Goal: Transaction & Acquisition: Purchase product/service

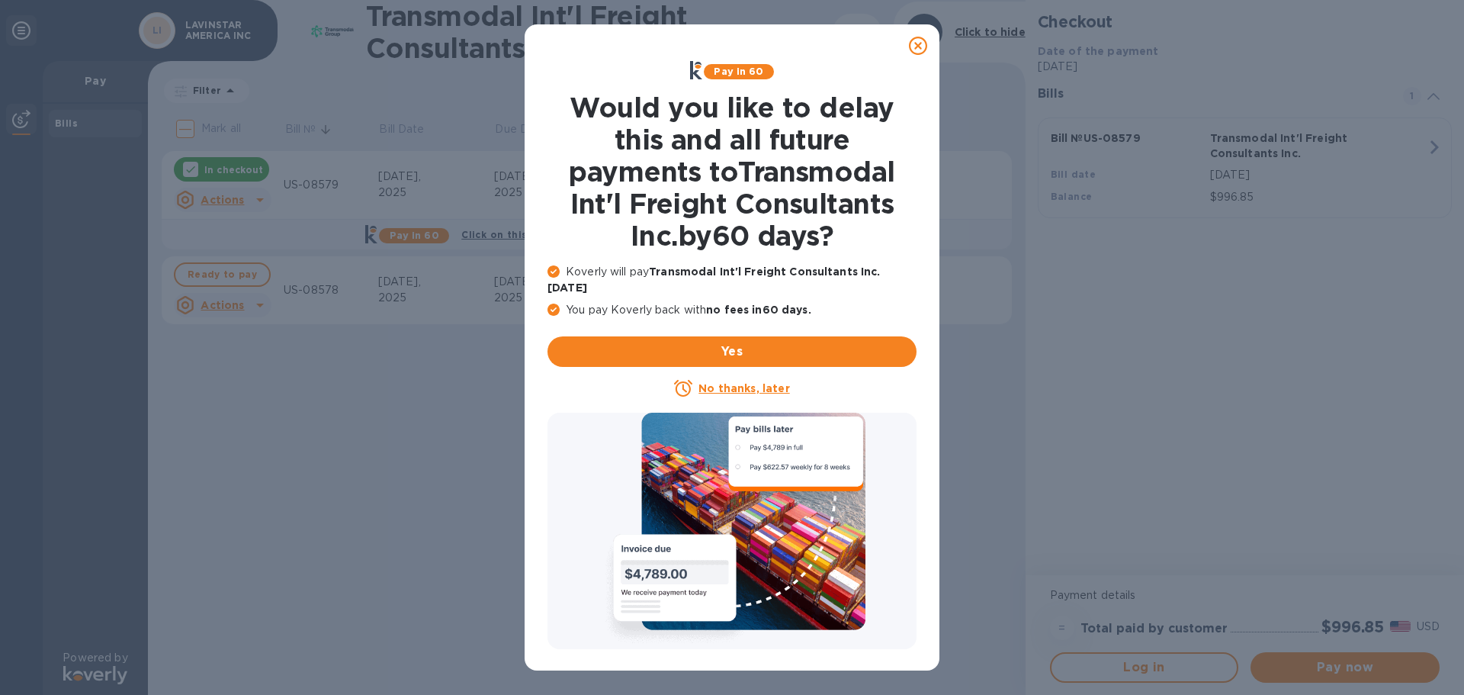
click at [919, 40] on icon at bounding box center [918, 46] width 18 height 18
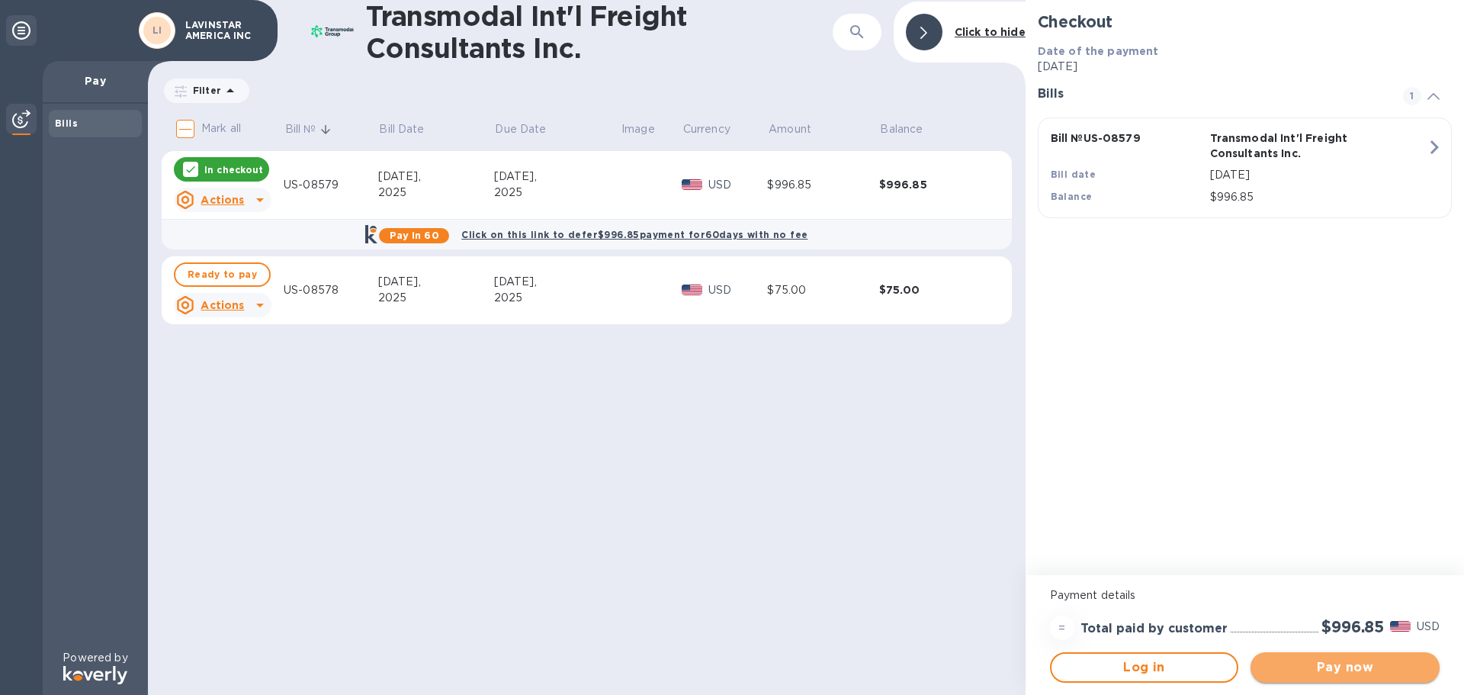
click at [1346, 669] on span "Pay now" at bounding box center [1345, 667] width 165 height 18
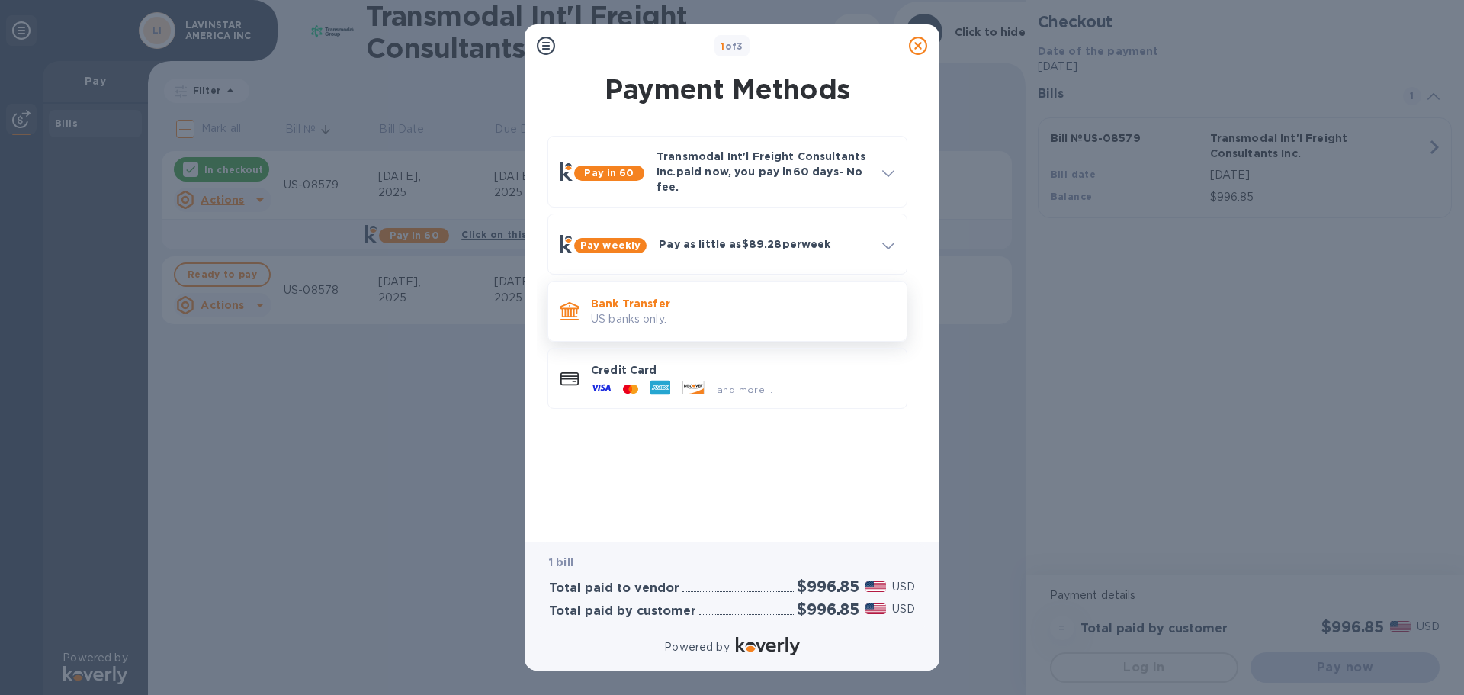
click at [622, 306] on p "Bank Transfer" at bounding box center [742, 303] width 303 height 15
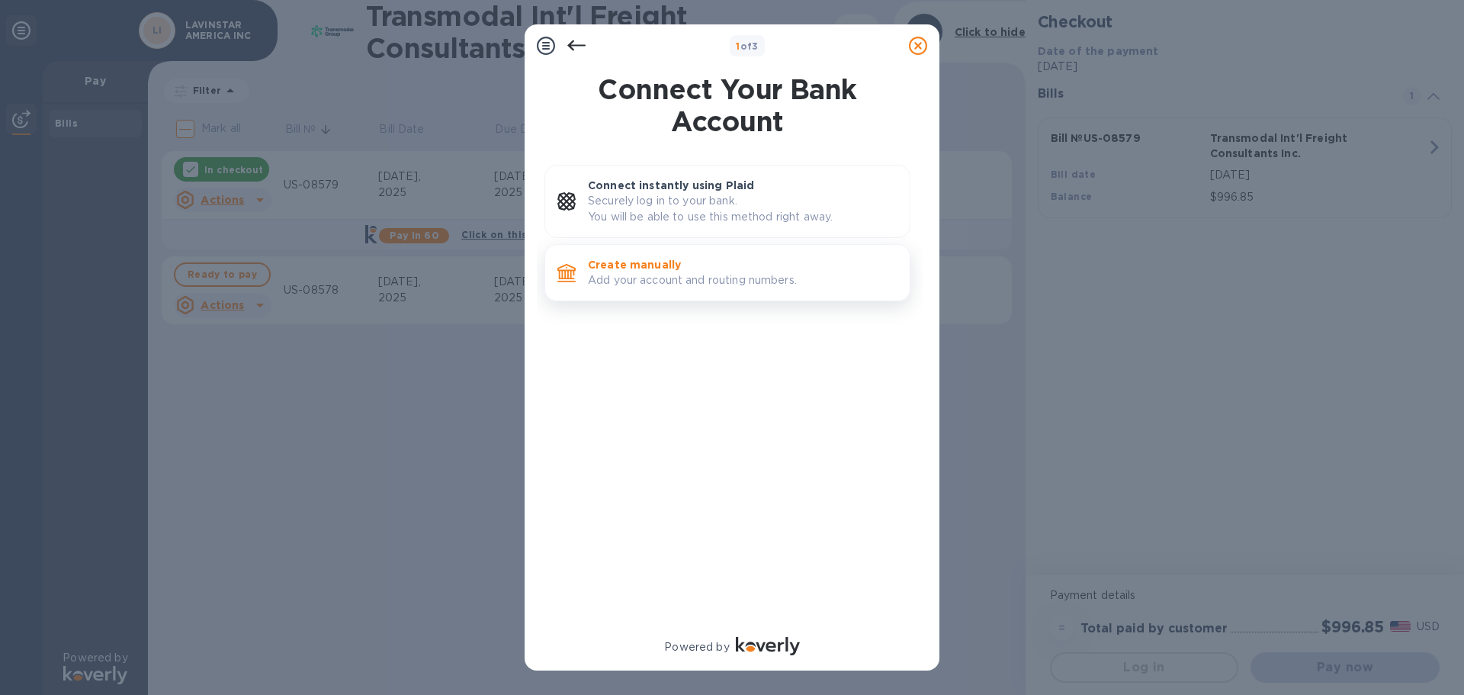
click at [649, 276] on p "Add your account and routing numbers." at bounding box center [743, 280] width 310 height 16
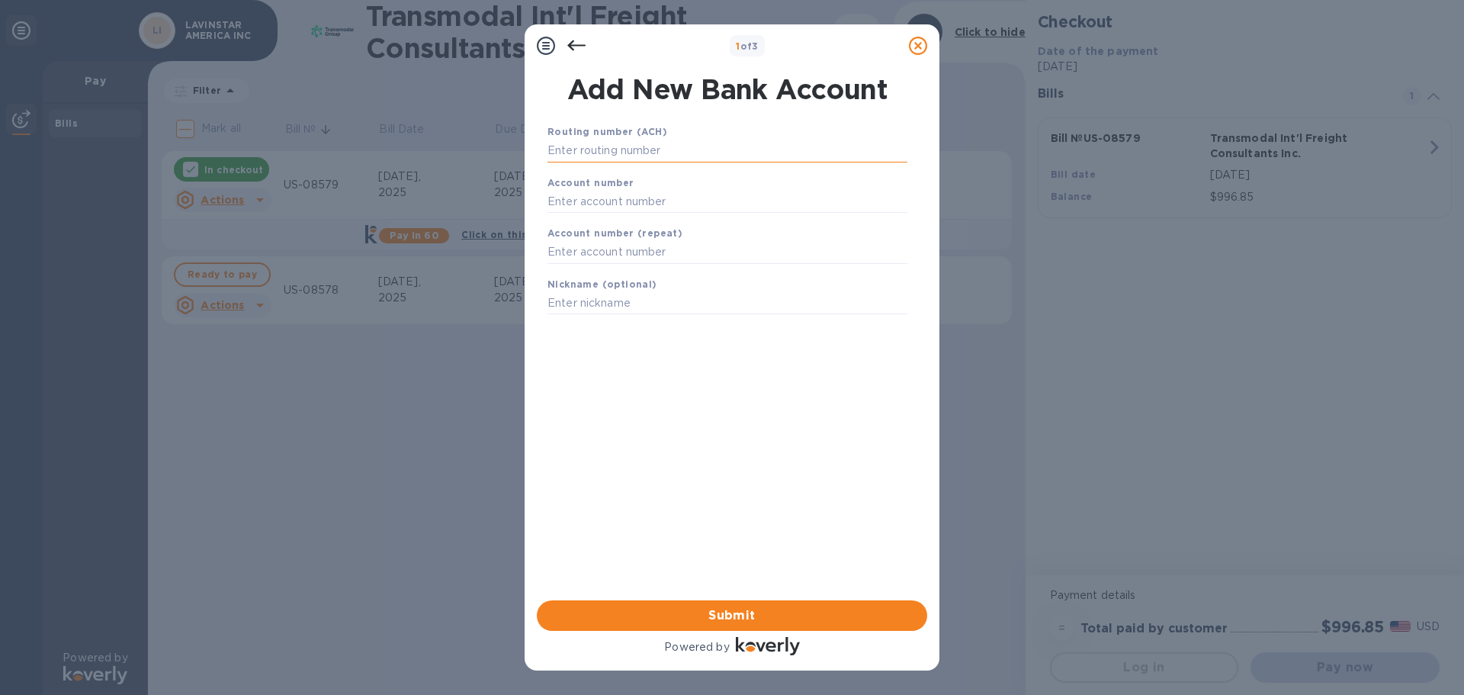
click at [603, 148] on input "text" at bounding box center [727, 151] width 360 height 23
click at [583, 147] on input "text" at bounding box center [727, 151] width 360 height 23
paste input "021200025"
type input "021200025"
type input "2000004600271"
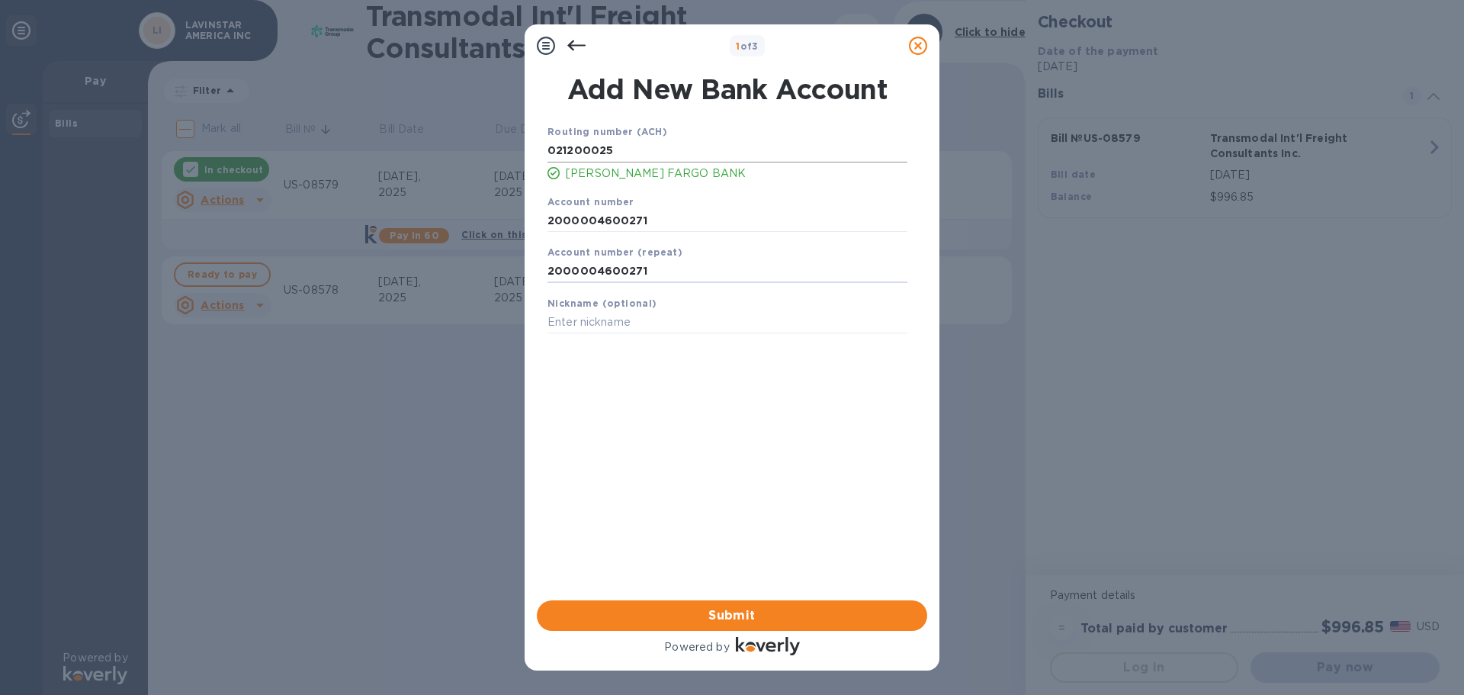
type input "2000004600271"
type input "[PERSON_NAME]"
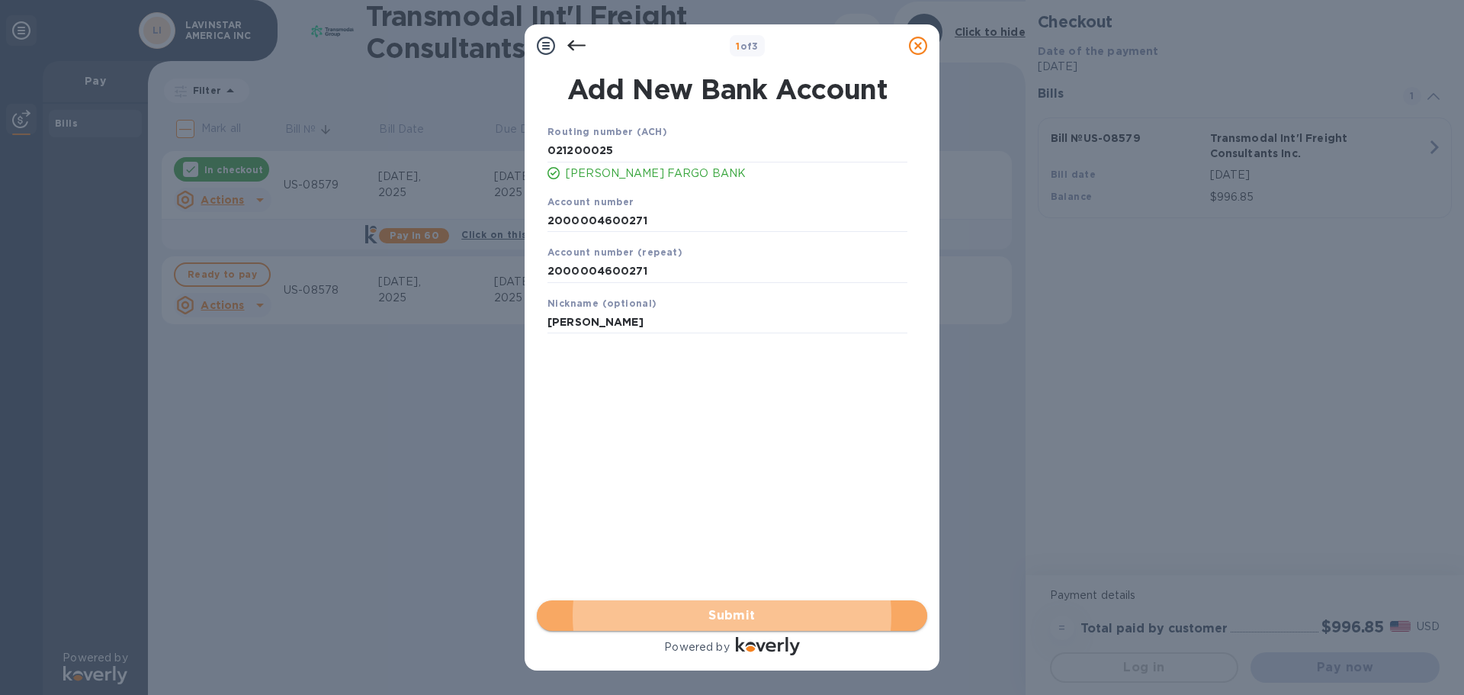
click at [740, 613] on span "Submit" at bounding box center [732, 615] width 366 height 18
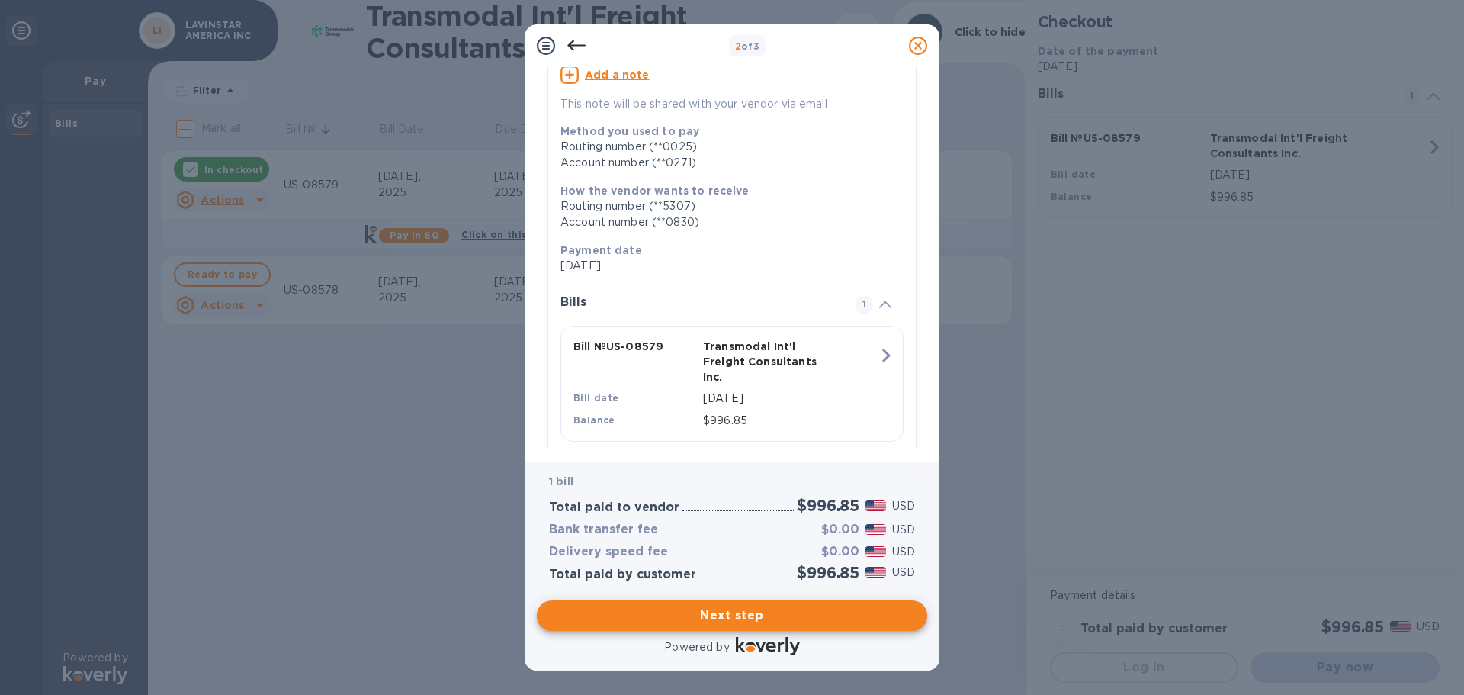
scroll to position [184, 0]
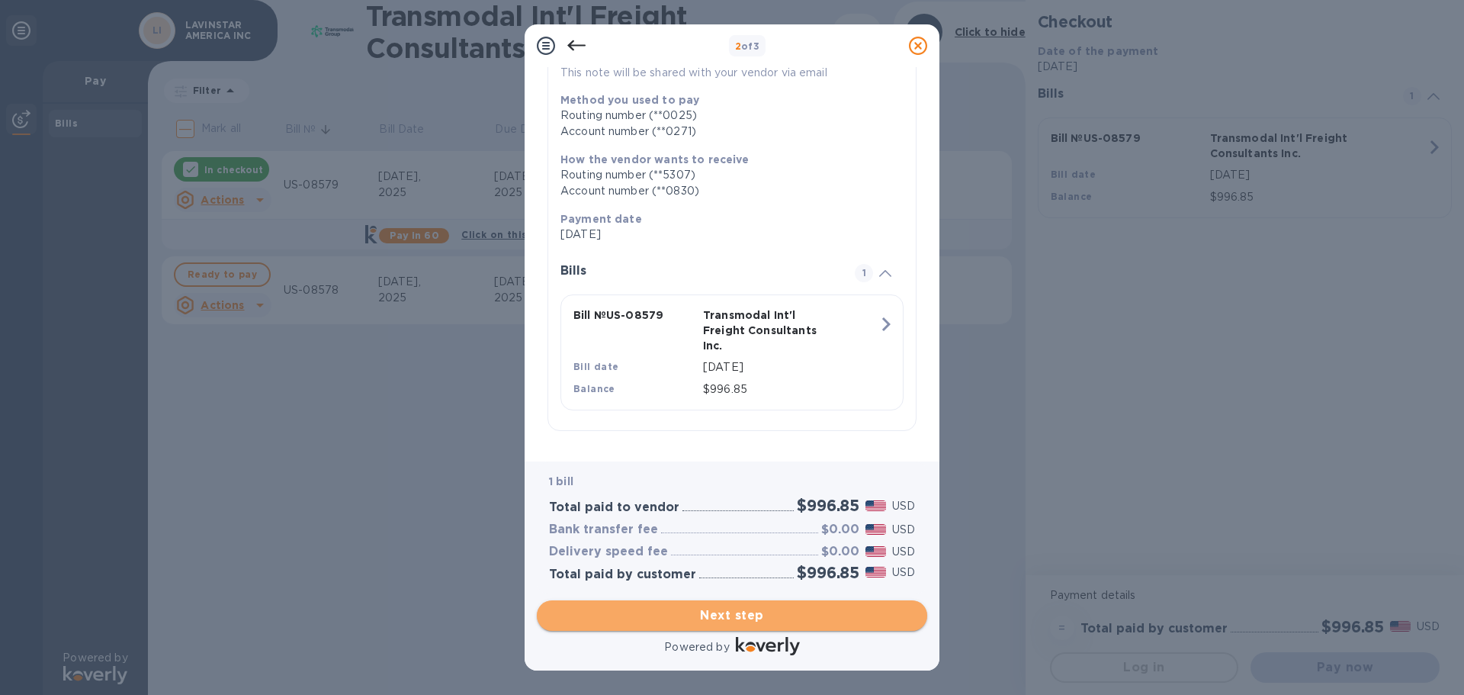
click at [740, 618] on span "Next step" at bounding box center [732, 615] width 366 height 18
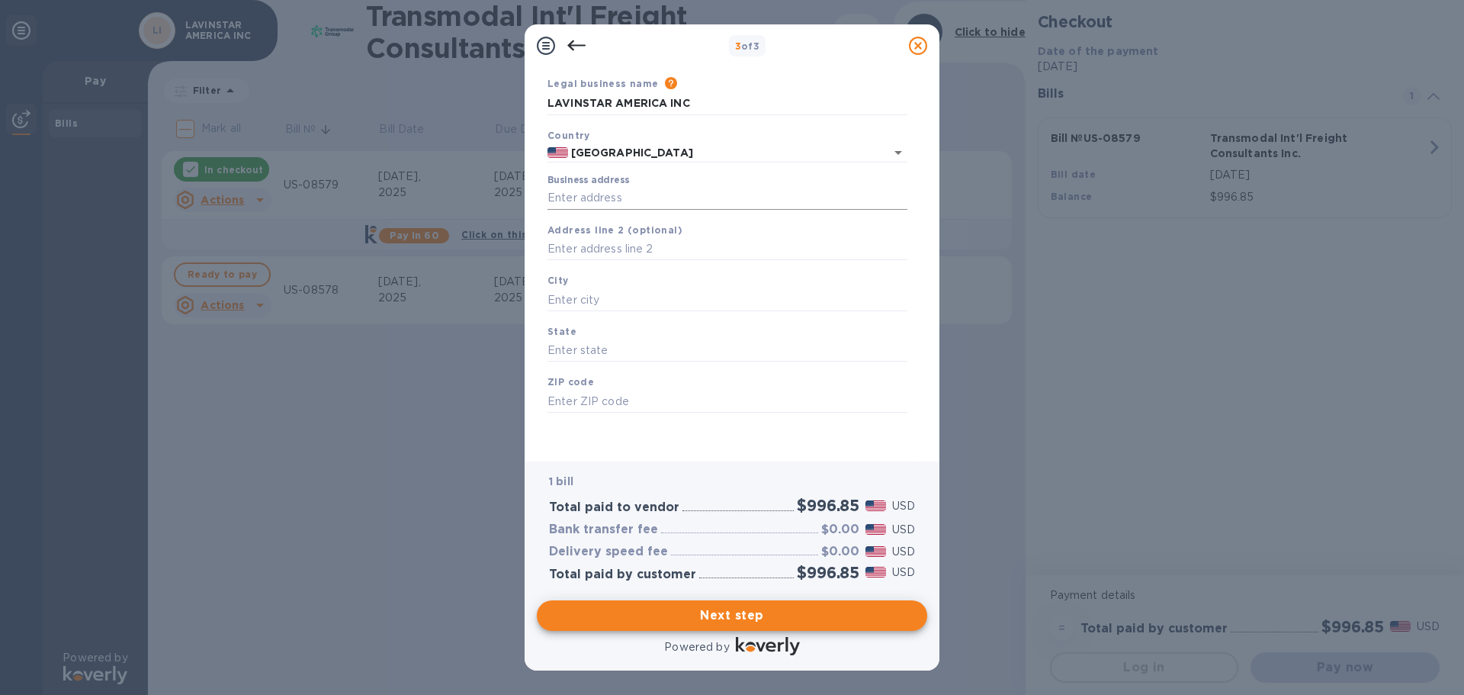
click at [576, 195] on input "Business address" at bounding box center [727, 198] width 360 height 23
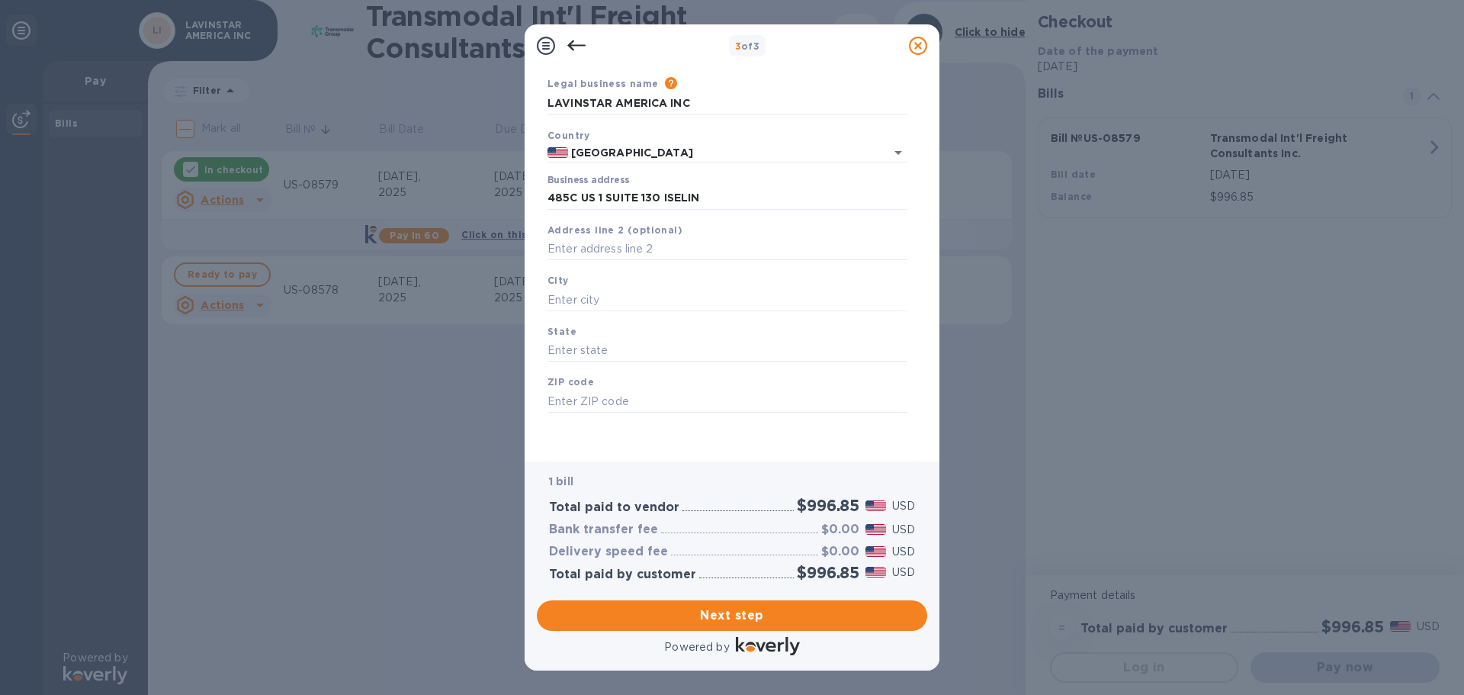
type input "485 U.S. Route 1"
type input "[GEOGRAPHIC_DATA]"
type input "NJ"
type input "08830"
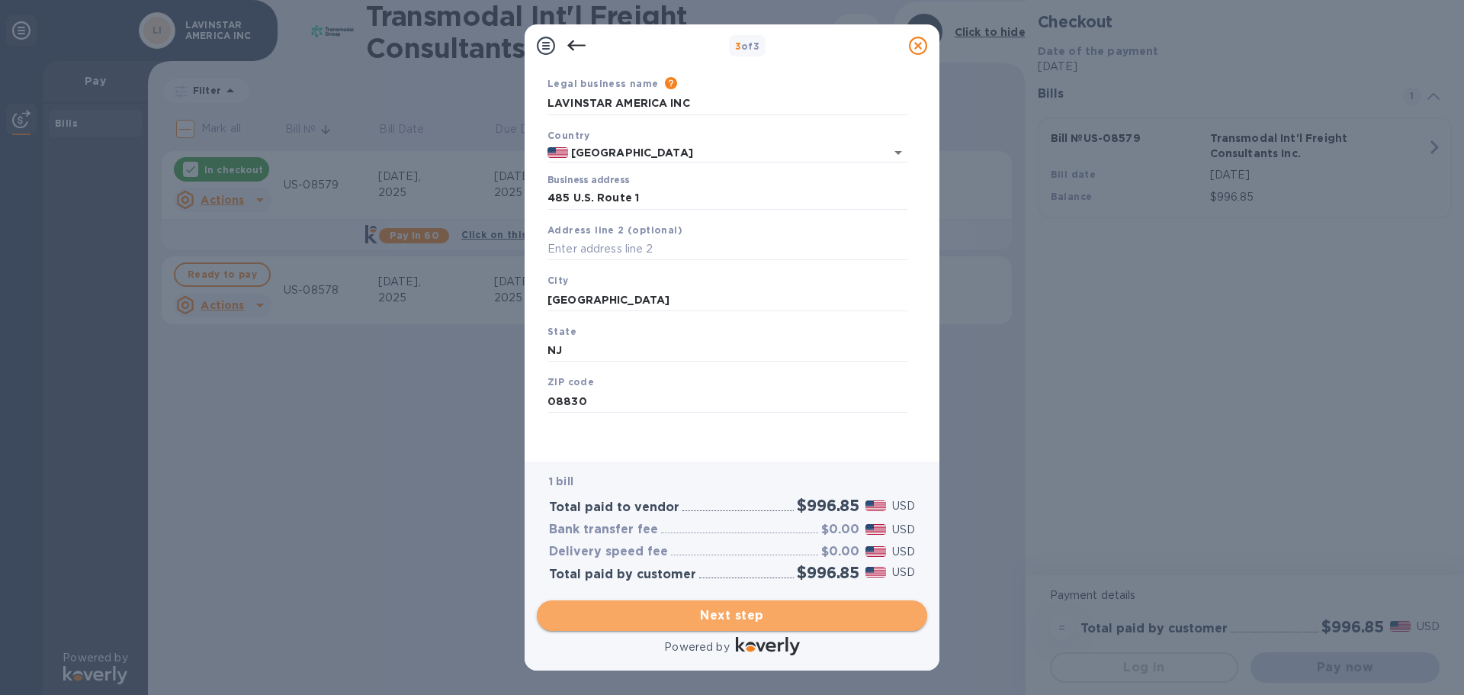
click at [737, 614] on span "Next step" at bounding box center [732, 615] width 366 height 18
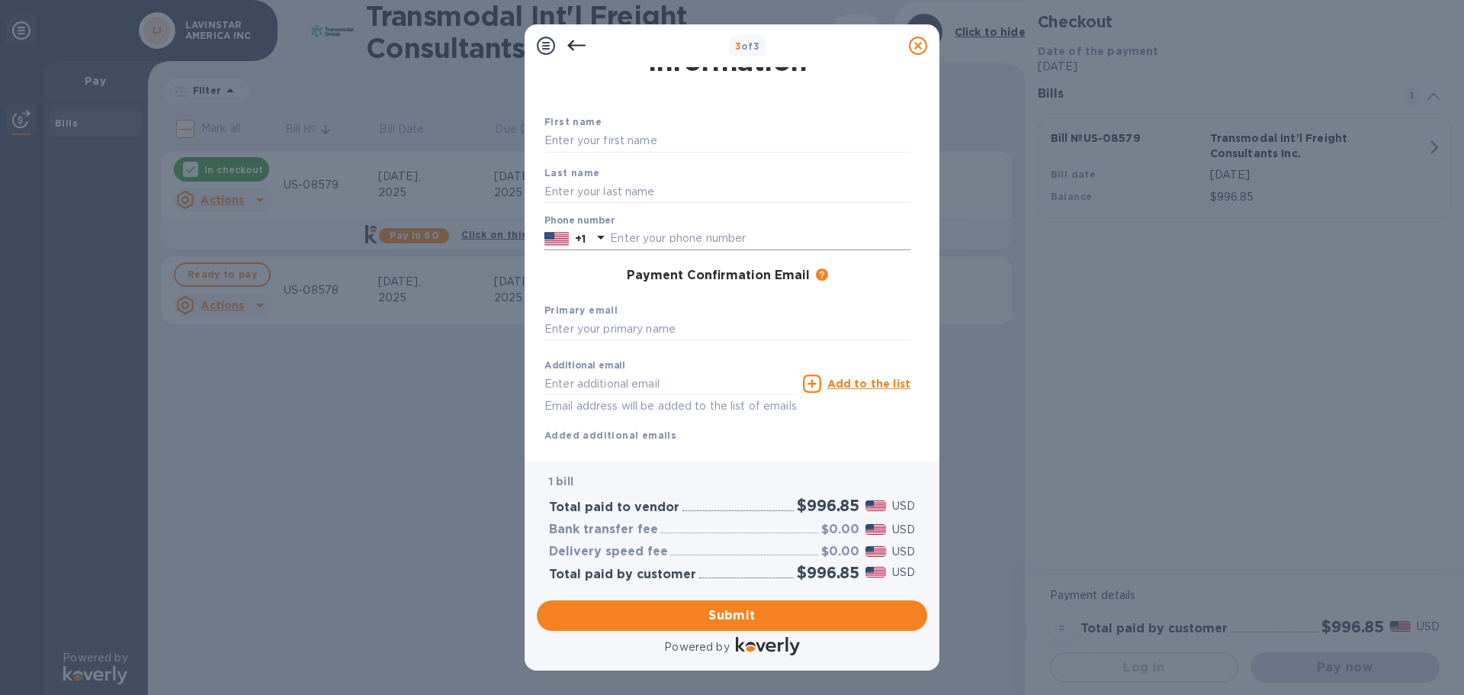
click at [658, 233] on input "text" at bounding box center [760, 238] width 300 height 23
type input "7323261111"
type input "F"
type input "[PERSON_NAME][EMAIL_ADDRESS][PERSON_NAME][DOMAIN_NAME]"
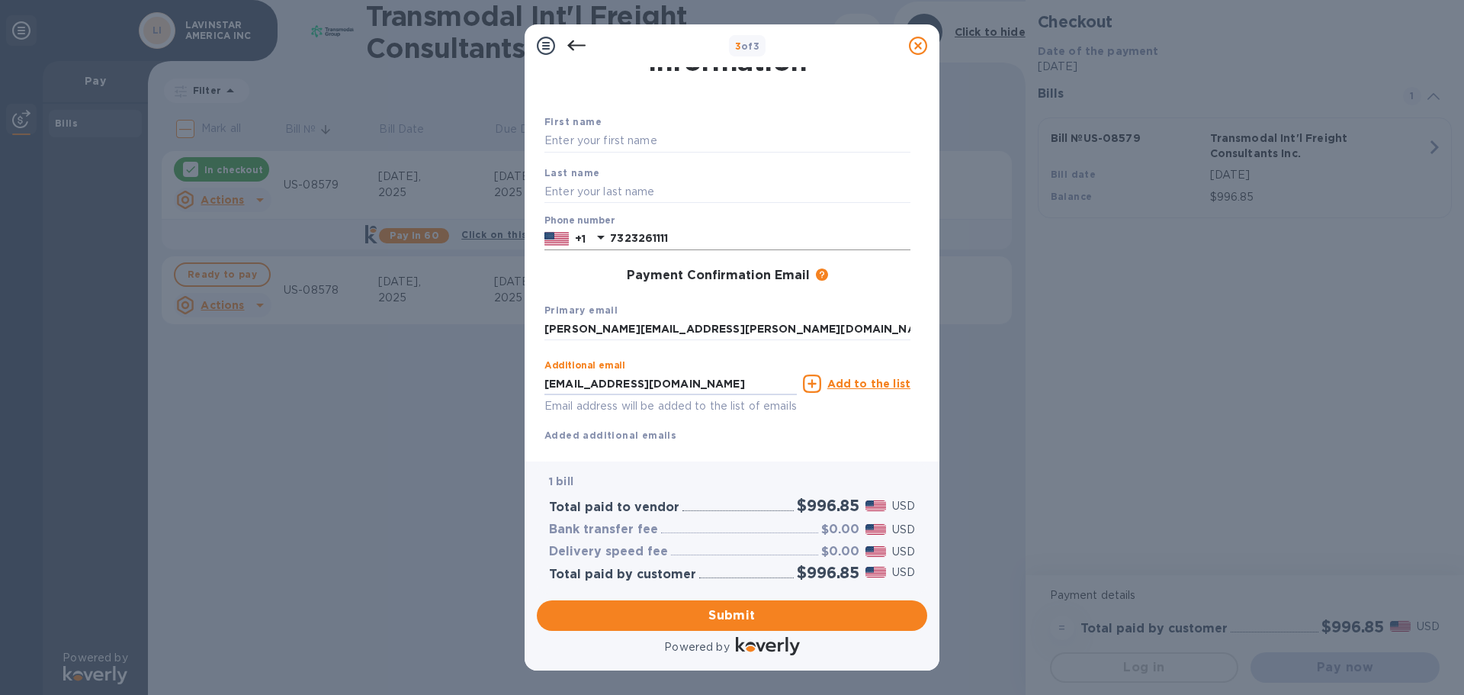
type input "[EMAIL_ADDRESS][DOMAIN_NAME]"
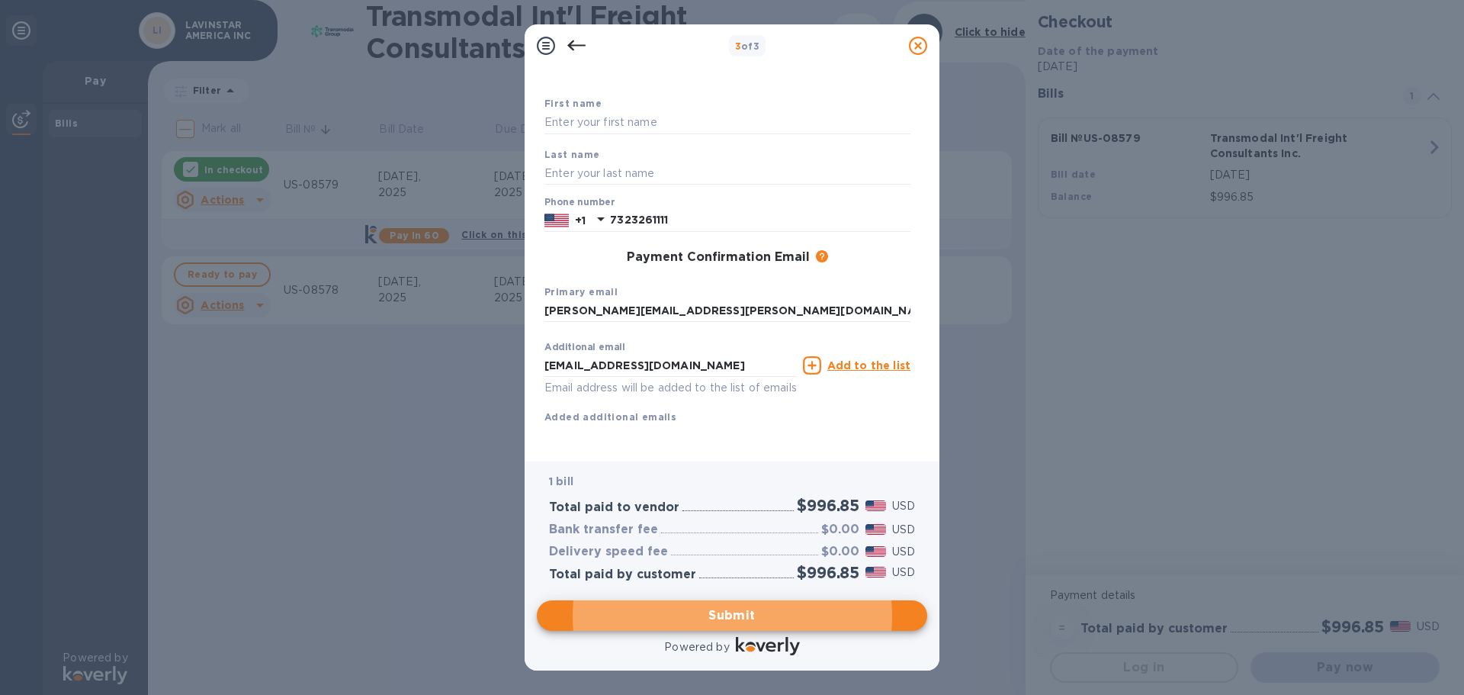
scroll to position [11, 0]
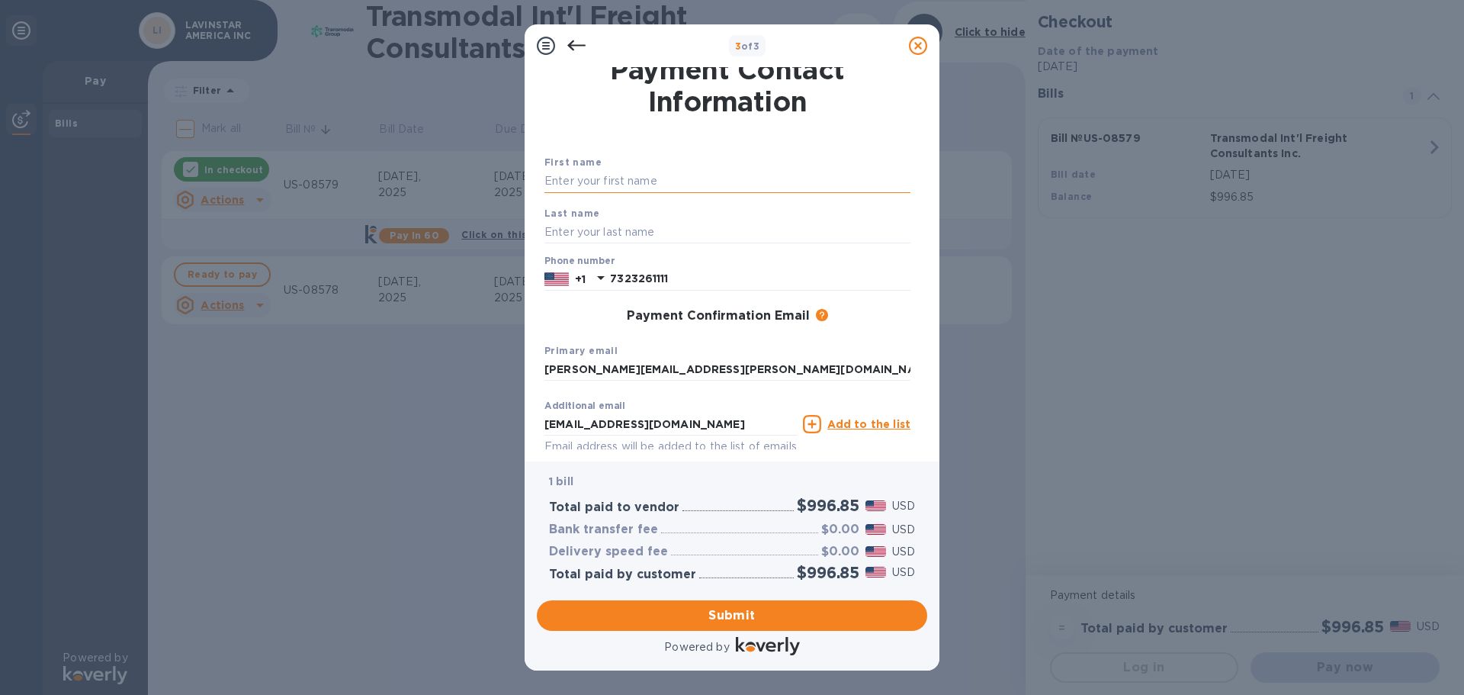
click at [575, 179] on input "text" at bounding box center [727, 181] width 366 height 23
type input "[PERSON_NAME]"
type input "PITTO"
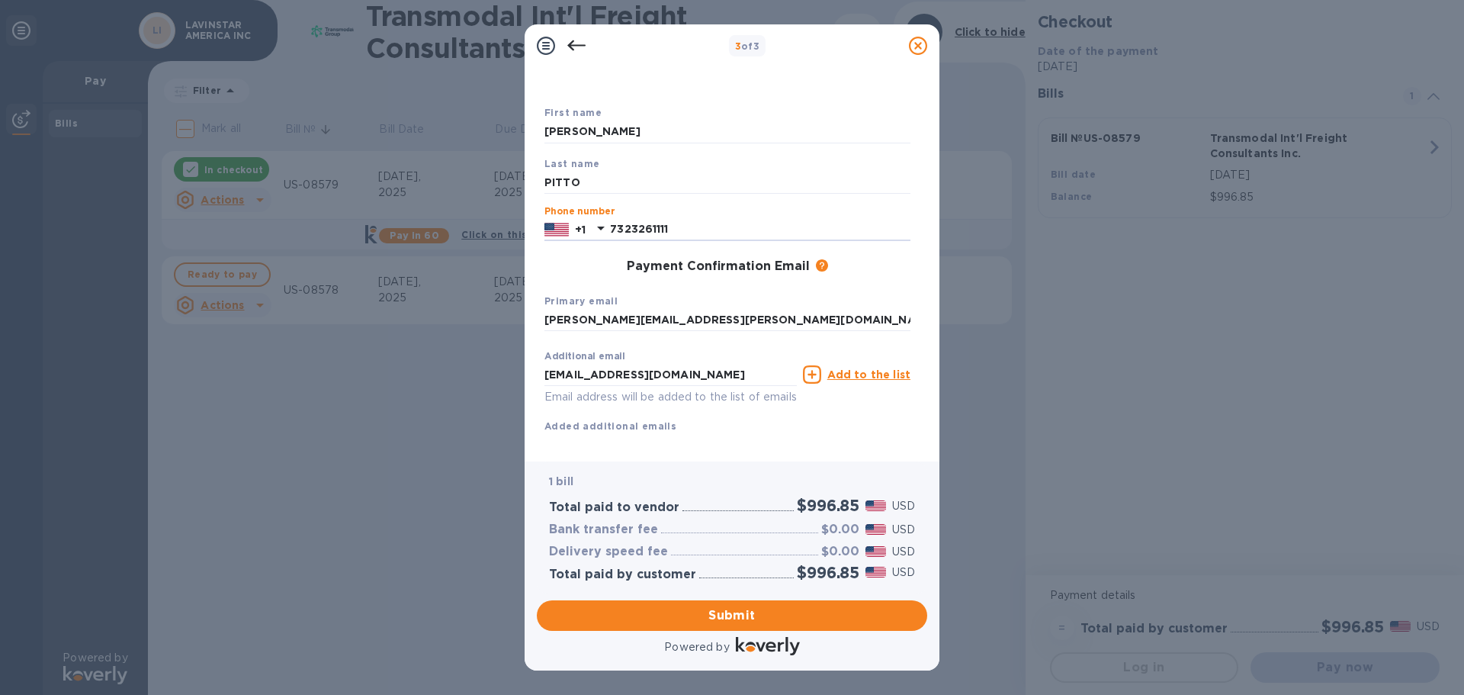
scroll to position [87, 0]
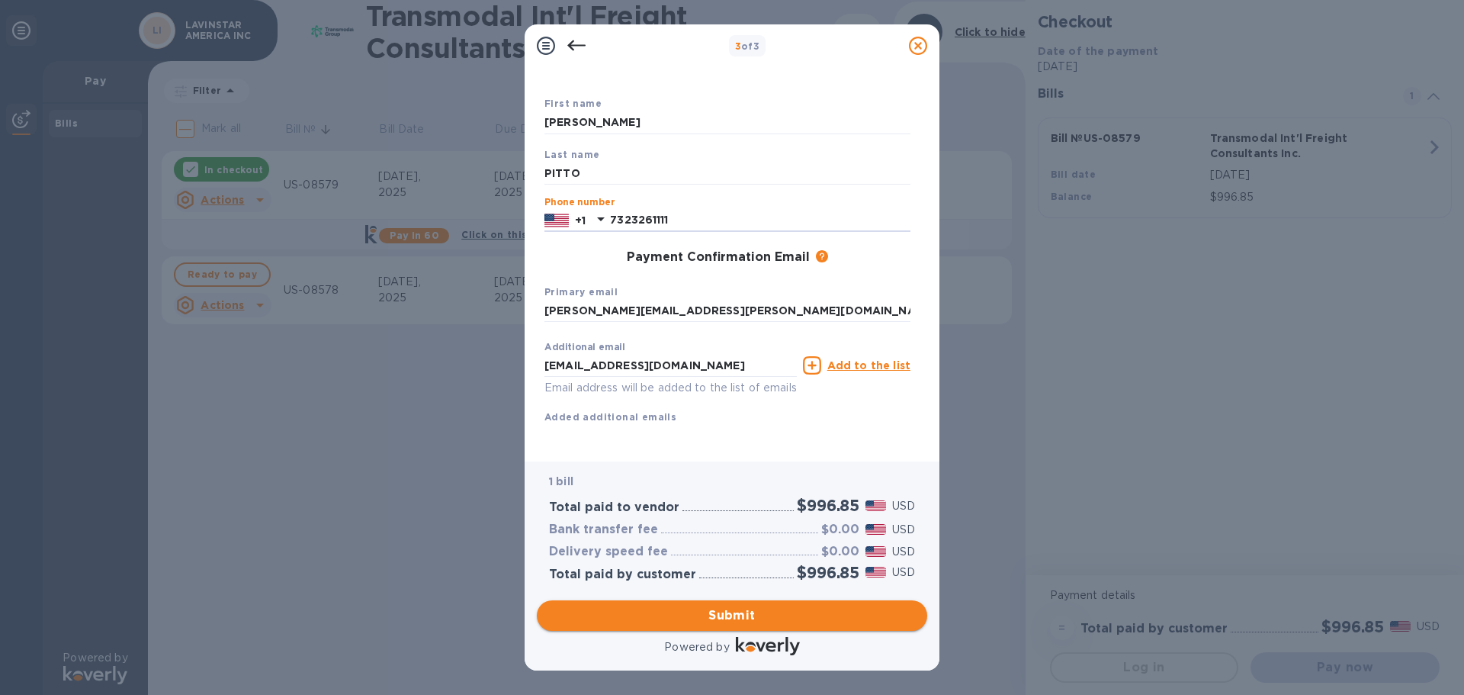
click at [714, 612] on span "Submit" at bounding box center [732, 615] width 366 height 18
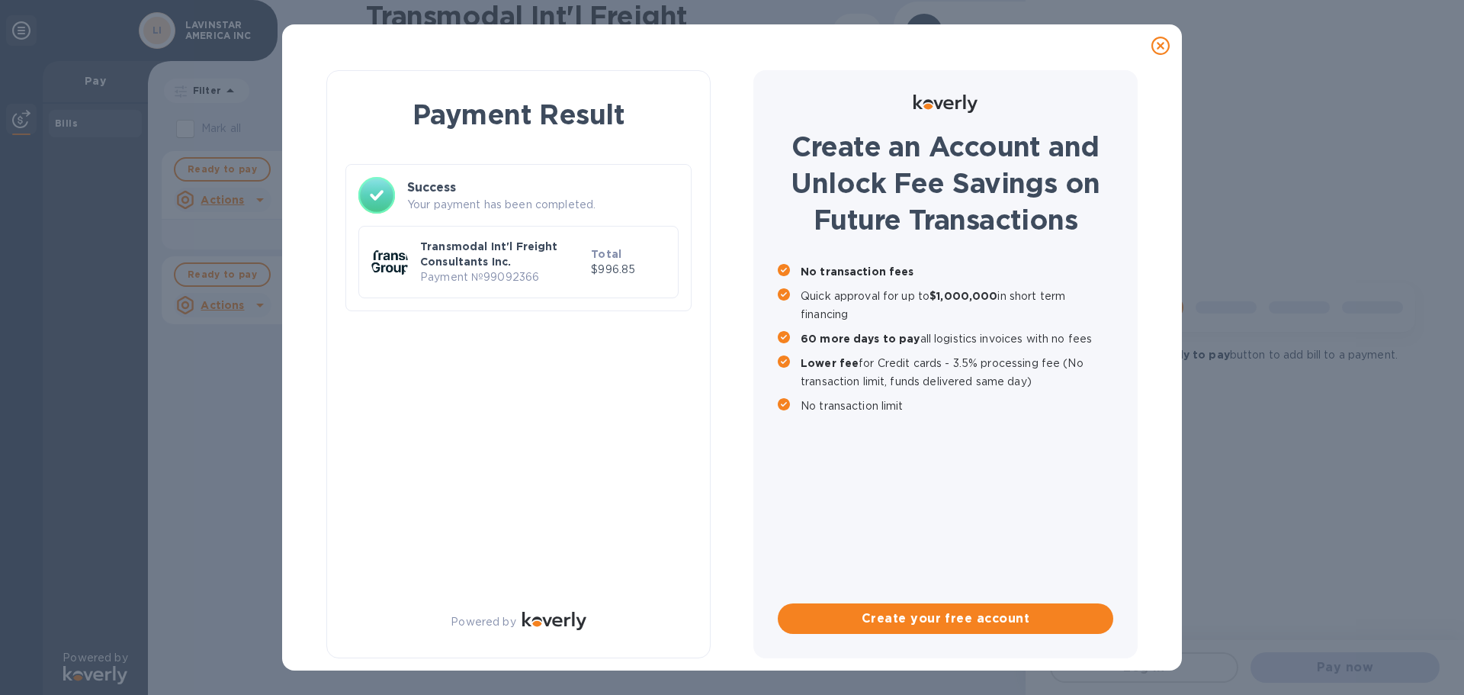
scroll to position [0, 0]
checkbox input "true"
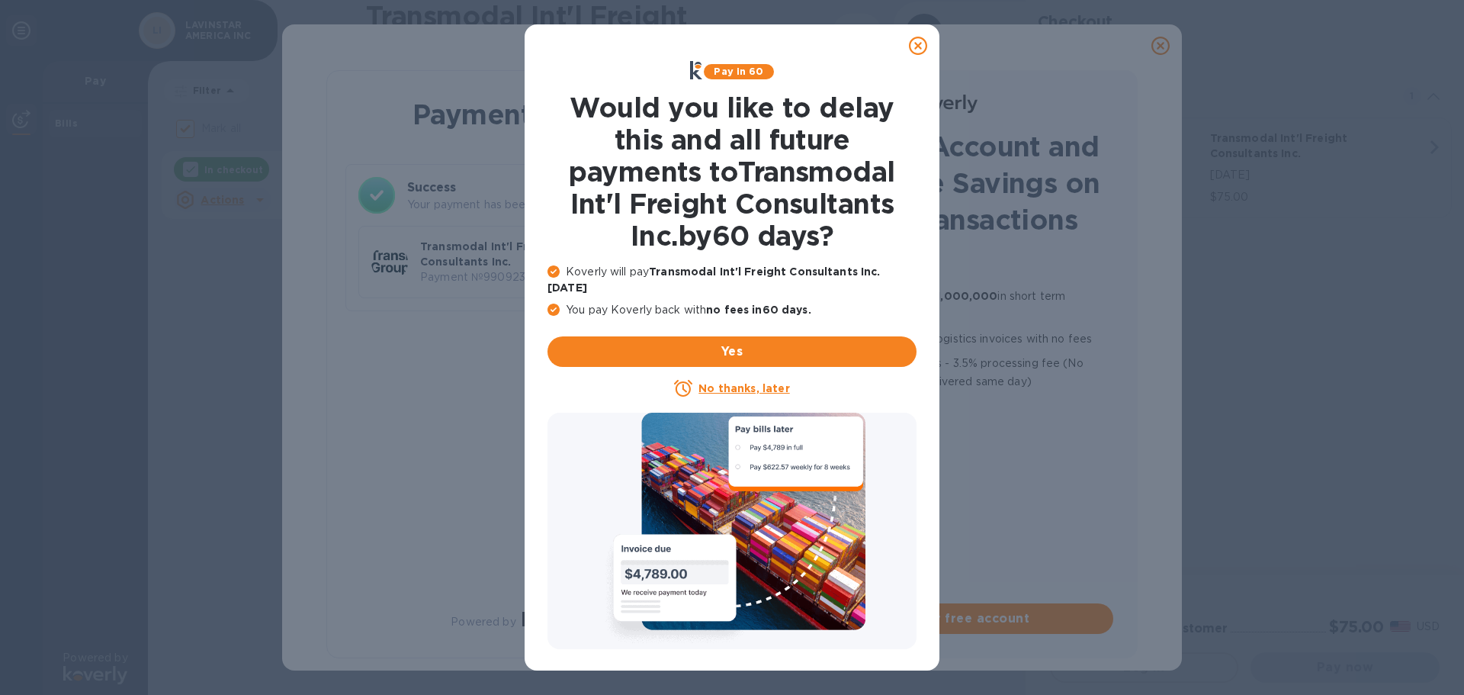
click at [921, 42] on icon at bounding box center [918, 46] width 18 height 18
